Goal: Task Accomplishment & Management: Manage account settings

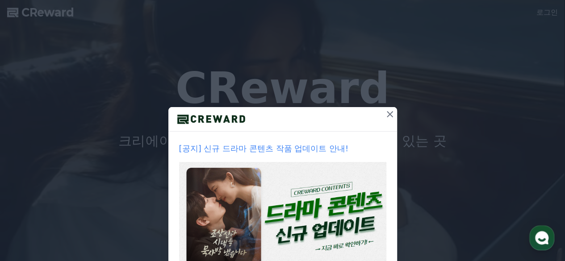
click at [387, 114] on icon at bounding box center [390, 114] width 6 height 6
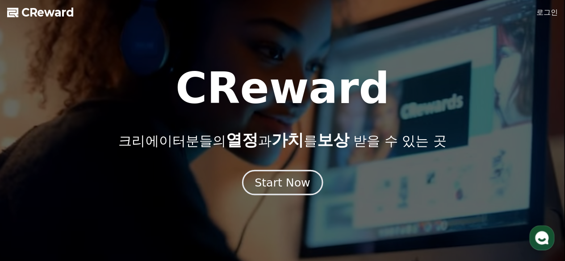
click at [297, 177] on div "Start Now" at bounding box center [281, 182] width 55 height 15
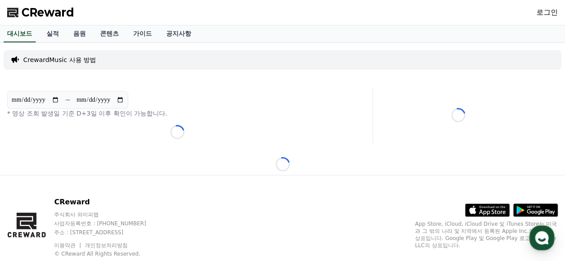
click at [546, 18] on div "로그인" at bounding box center [546, 12] width 21 height 14
click at [546, 15] on link "로그인" at bounding box center [546, 12] width 21 height 11
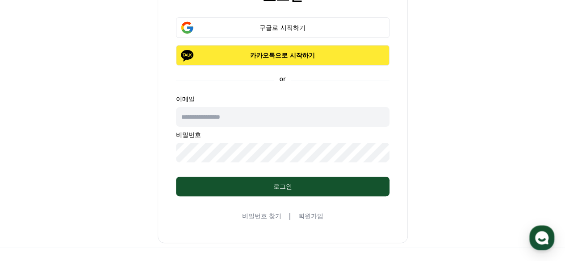
scroll to position [45, 0]
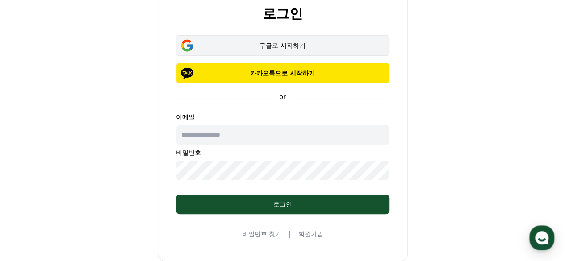
click at [305, 46] on div "구글로 시작하기" at bounding box center [282, 45] width 187 height 9
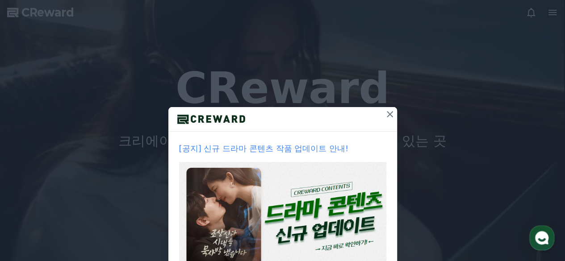
click at [386, 116] on icon at bounding box center [389, 114] width 11 height 11
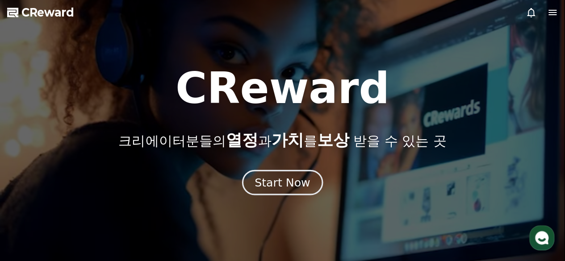
click at [264, 186] on div "Start Now" at bounding box center [281, 182] width 55 height 15
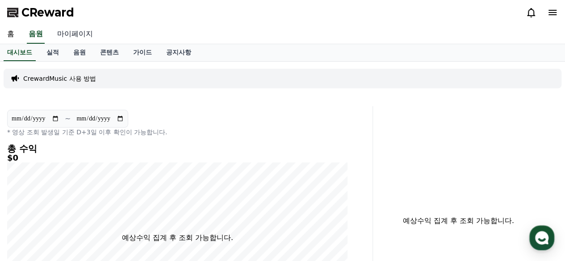
click at [76, 29] on link "마이페이지" at bounding box center [75, 34] width 50 height 19
select select "**********"
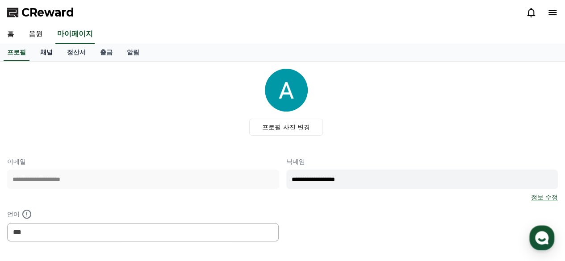
click at [46, 49] on link "채널" at bounding box center [46, 52] width 27 height 17
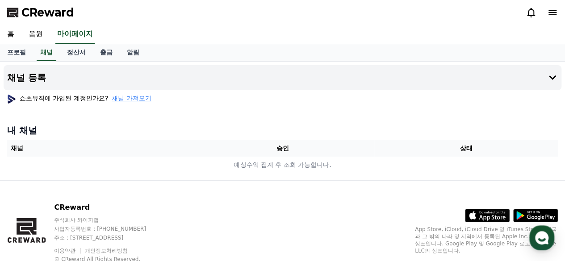
click at [132, 97] on span "채널 가져오기" at bounding box center [131, 98] width 39 height 9
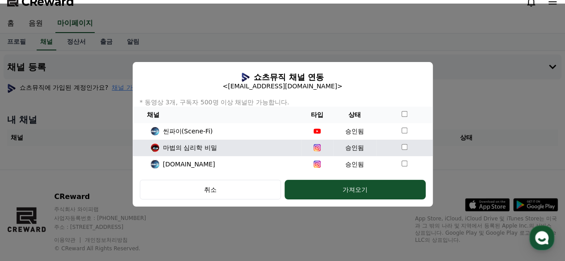
scroll to position [29, 0]
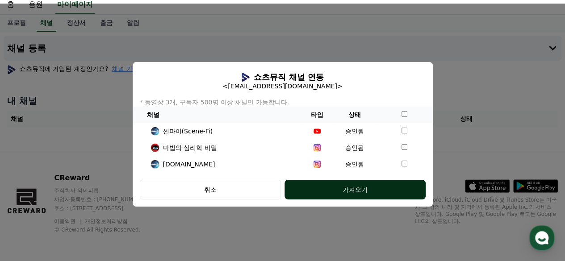
click at [373, 188] on div "가져오기" at bounding box center [354, 189] width 105 height 9
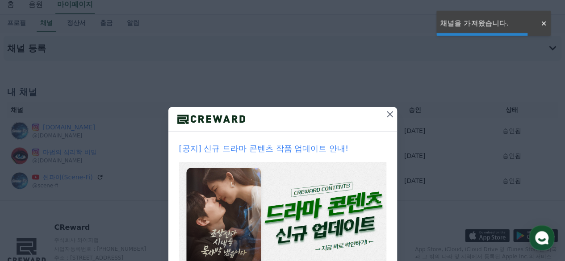
scroll to position [29, 0]
click at [389, 114] on icon at bounding box center [389, 114] width 11 height 11
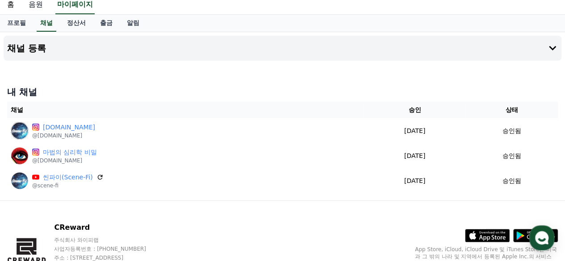
click at [31, 4] on link "음원" at bounding box center [35, 5] width 29 height 19
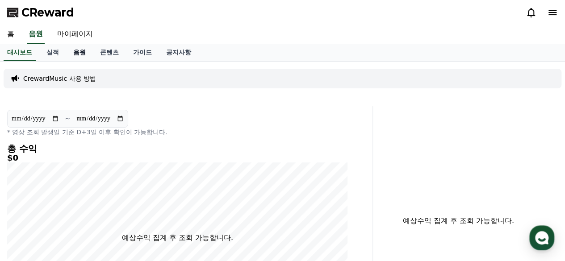
click at [79, 52] on link "음원" at bounding box center [79, 52] width 27 height 17
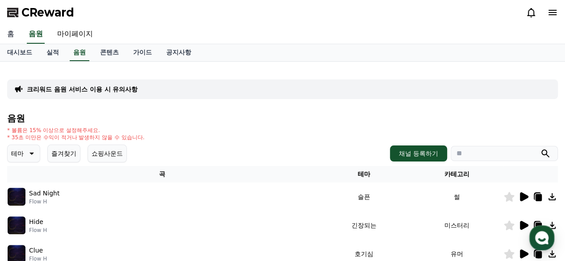
click at [5, 29] on link "홈" at bounding box center [10, 34] width 21 height 19
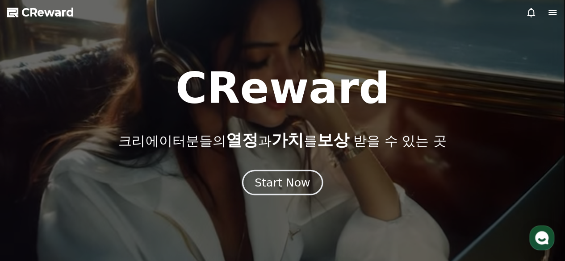
click at [288, 184] on div "Start Now" at bounding box center [281, 182] width 55 height 15
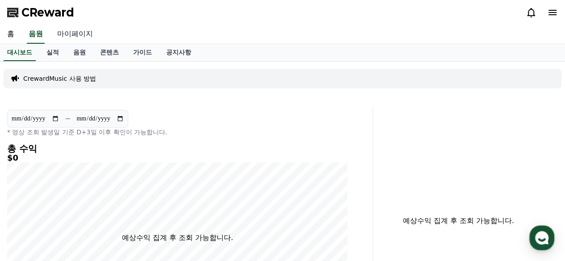
click at [81, 33] on link "마이페이지" at bounding box center [75, 34] width 50 height 19
select select "**********"
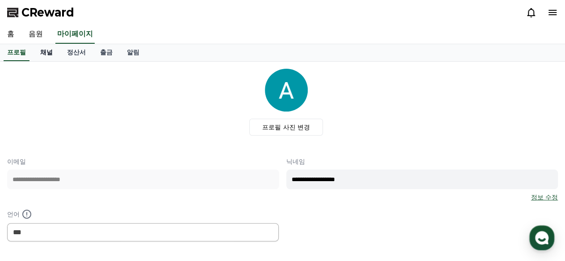
click at [49, 56] on link "채널" at bounding box center [46, 52] width 27 height 17
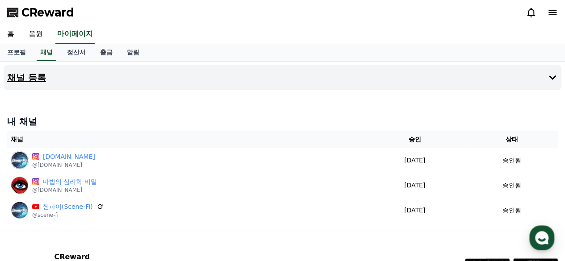
click at [41, 81] on h4 "채널 등록" at bounding box center [26, 78] width 39 height 10
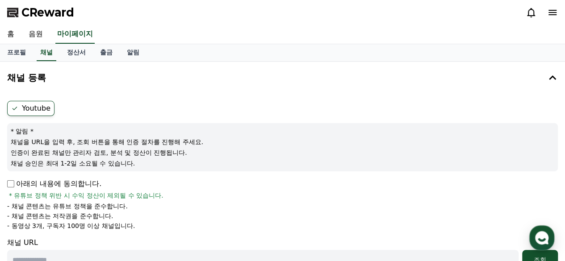
scroll to position [45, 0]
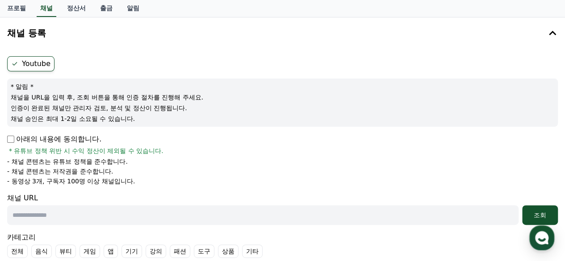
click at [15, 138] on p "아래의 내용에 동의합니다." at bounding box center [54, 139] width 94 height 11
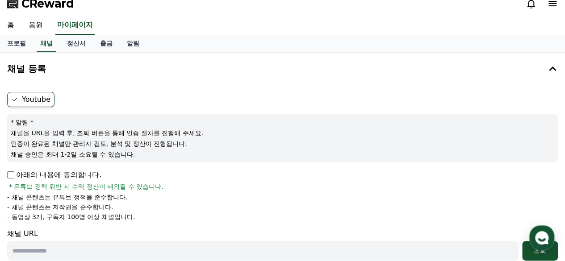
scroll to position [0, 0]
